Goal: Task Accomplishment & Management: Manage account settings

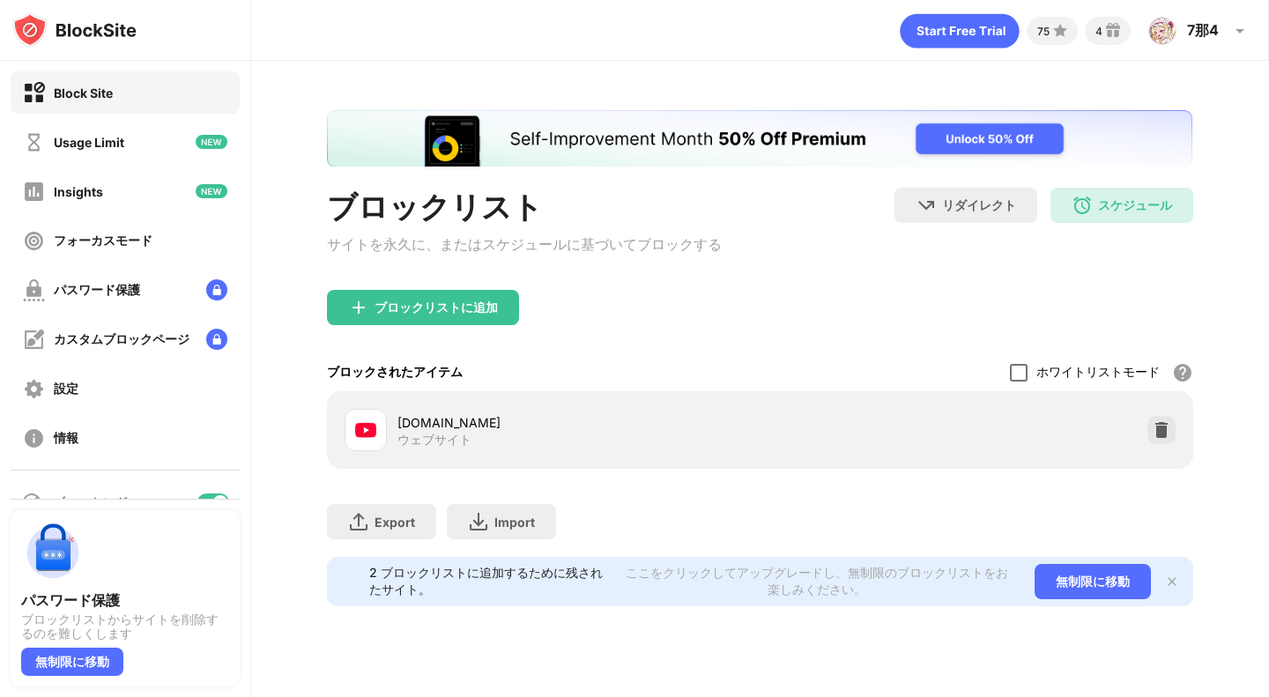
click at [1022, 373] on div at bounding box center [1019, 373] width 18 height 18
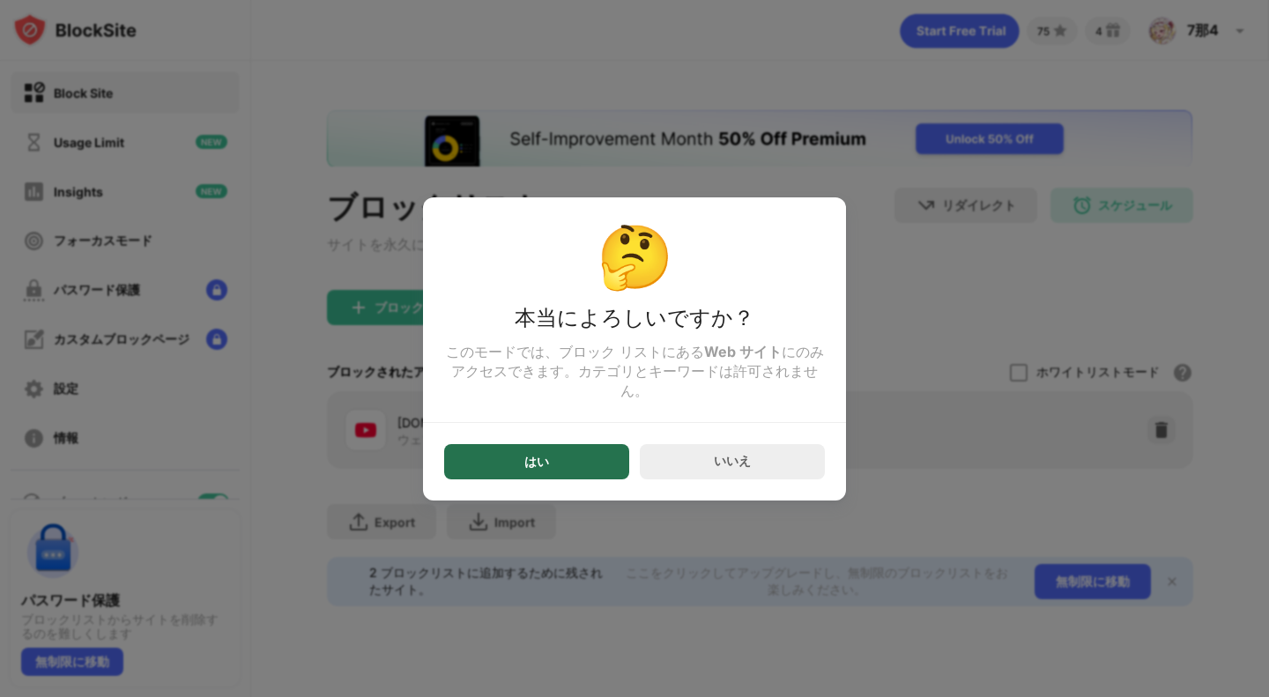
click at [532, 457] on div "はい" at bounding box center [536, 461] width 185 height 35
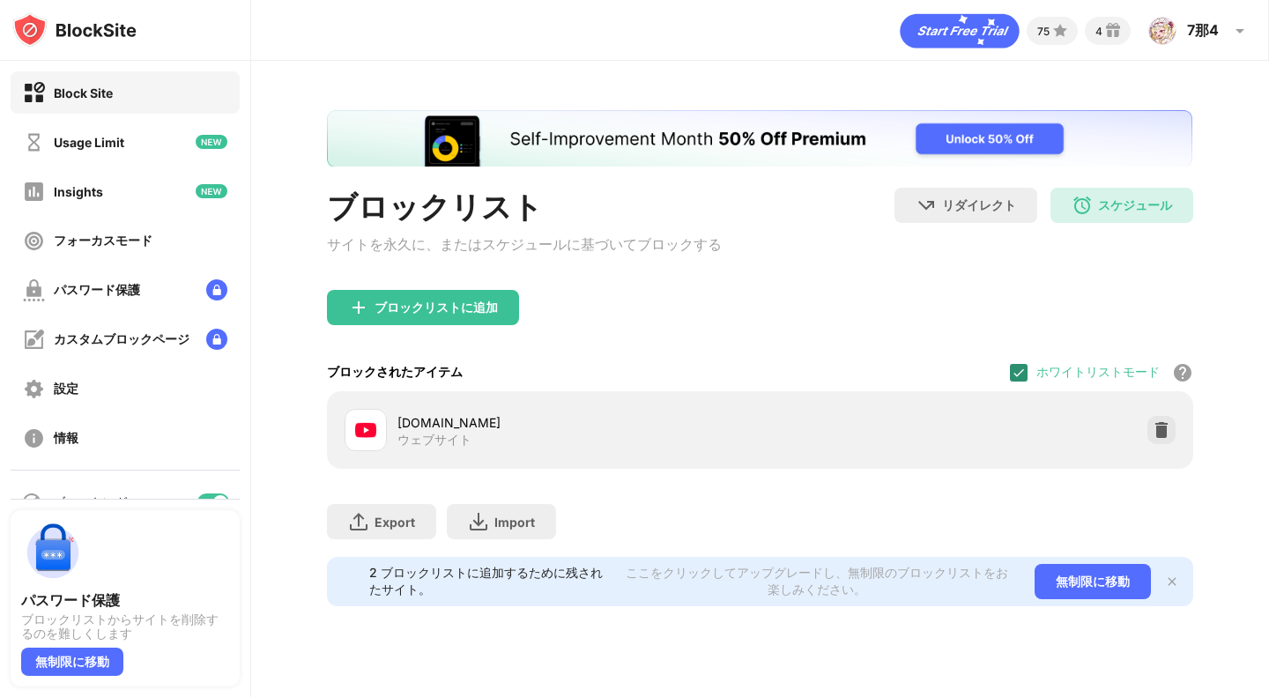
click at [1011, 374] on img at bounding box center [1018, 373] width 14 height 14
